Goal: Entertainment & Leisure: Browse casually

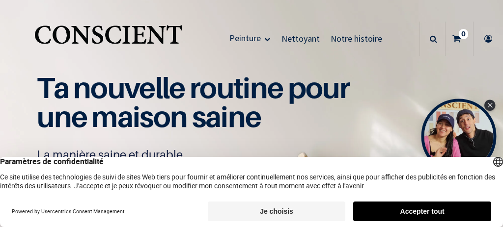
click at [495, 101] on div "Open Tolstoy" at bounding box center [458, 136] width 75 height 75
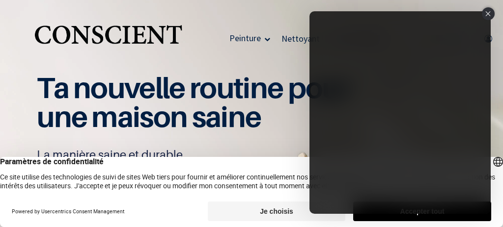
click at [491, 14] on div "Close" at bounding box center [487, 13] width 13 height 13
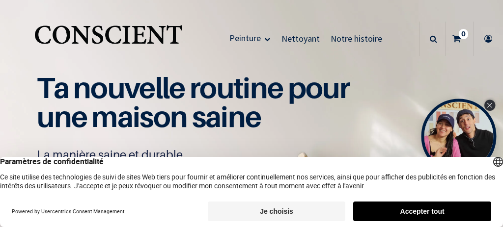
click at [490, 104] on icon "Close Tolstoy widget" at bounding box center [488, 105] width 5 height 5
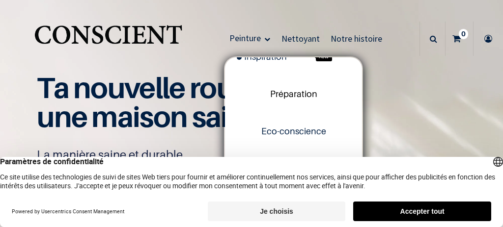
scroll to position [37, 0]
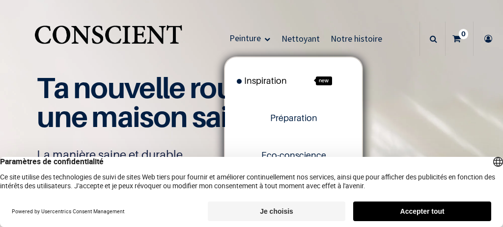
click at [257, 79] on span "Inspiration" at bounding box center [262, 81] width 50 height 10
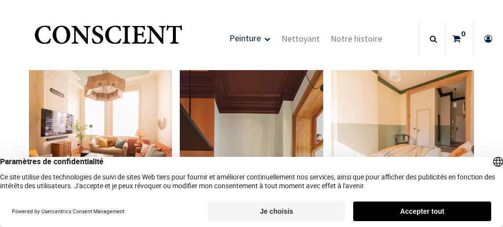
click at [266, 207] on button "Je choisis" at bounding box center [277, 212] width 138 height 20
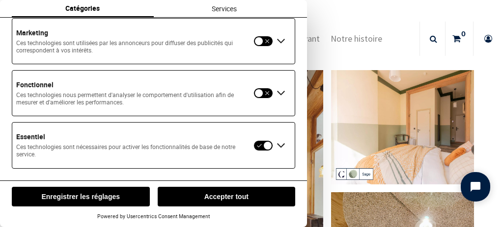
scroll to position [65, 0]
click at [258, 99] on button "button" at bounding box center [263, 93] width 20 height 11
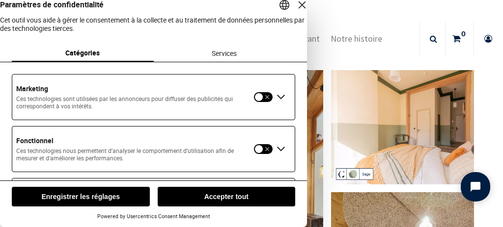
scroll to position [0, 0]
click at [226, 195] on button "Accepter tout" at bounding box center [227, 197] width 138 height 20
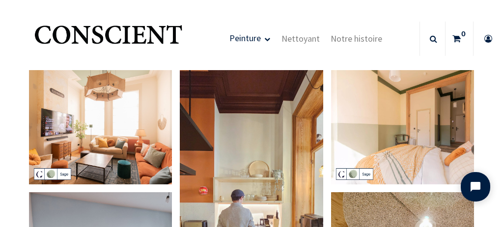
scroll to position [42, 0]
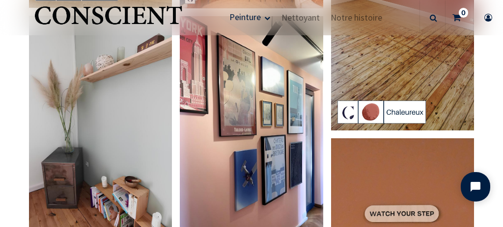
scroll to position [1025, 0]
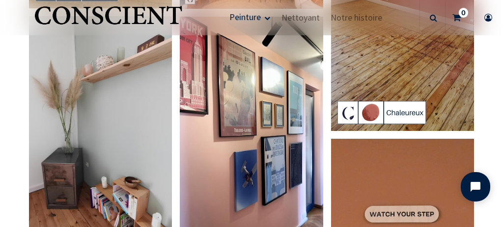
click at [417, 58] on img at bounding box center [402, 4] width 143 height 254
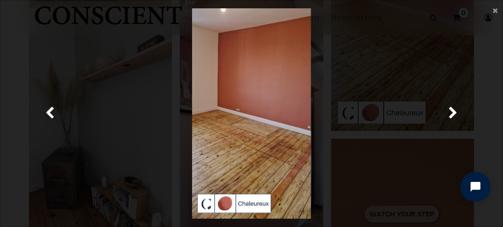
click at [243, 206] on img at bounding box center [251, 113] width 118 height 211
click at [452, 114] on span "Suivante" at bounding box center [452, 113] width 9 height 19
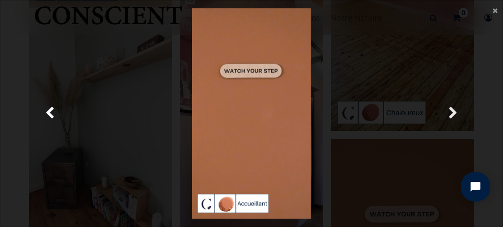
click at [449, 116] on span "Suivante" at bounding box center [452, 113] width 9 height 19
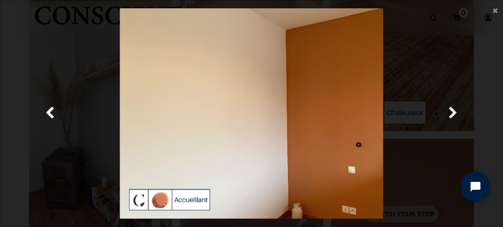
click at [449, 116] on span "Suivante" at bounding box center [452, 113] width 9 height 19
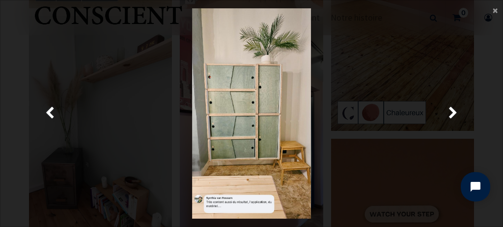
click at [85, 153] on div at bounding box center [251, 113] width 474 height 211
click at [491, 5] on main "× Fermer" at bounding box center [251, 113] width 502 height 226
click at [494, 16] on span "×" at bounding box center [494, 9] width 5 height 13
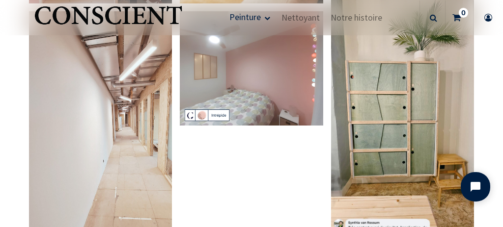
scroll to position [1566, 0]
